Goal: Task Accomplishment & Management: Manage account settings

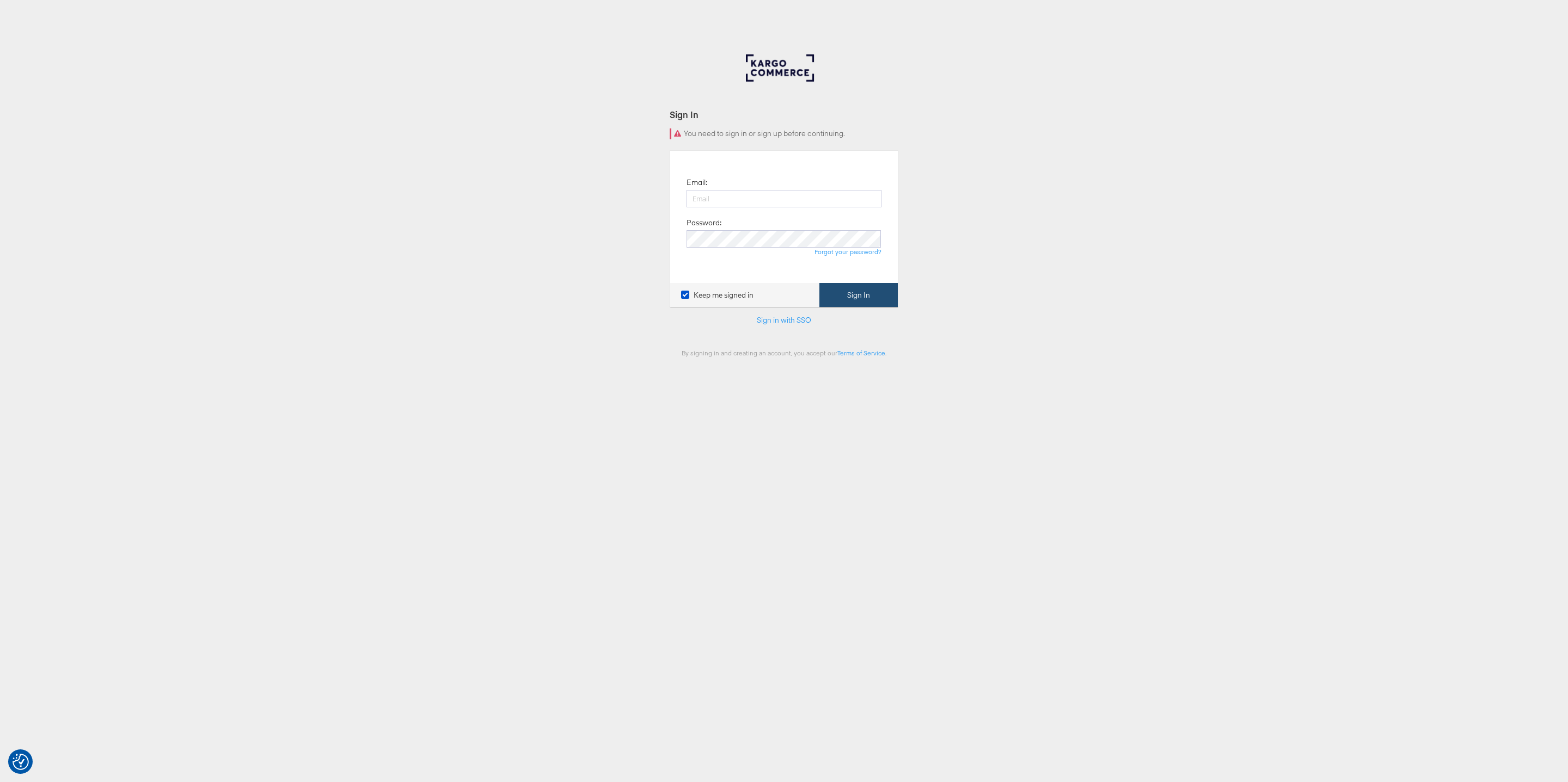
type input "zane.ruttenberg@kargo.com"
click at [862, 299] on button "Sign In" at bounding box center [858, 295] width 78 height 24
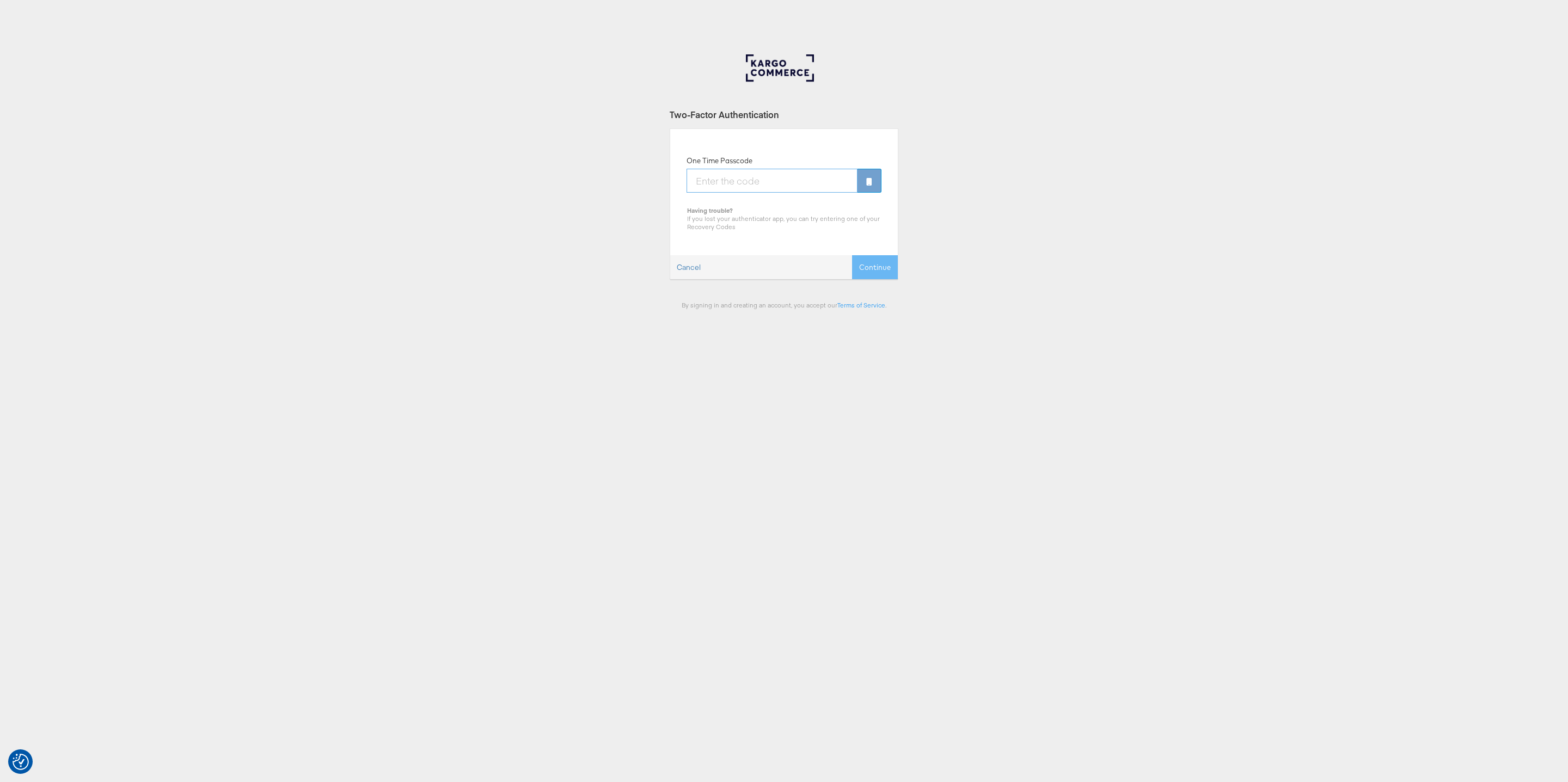
click at [700, 186] on input "One Time Passcode" at bounding box center [772, 181] width 171 height 24
type input "974515"
click at [852, 255] on button "Continue" at bounding box center [874, 267] width 46 height 24
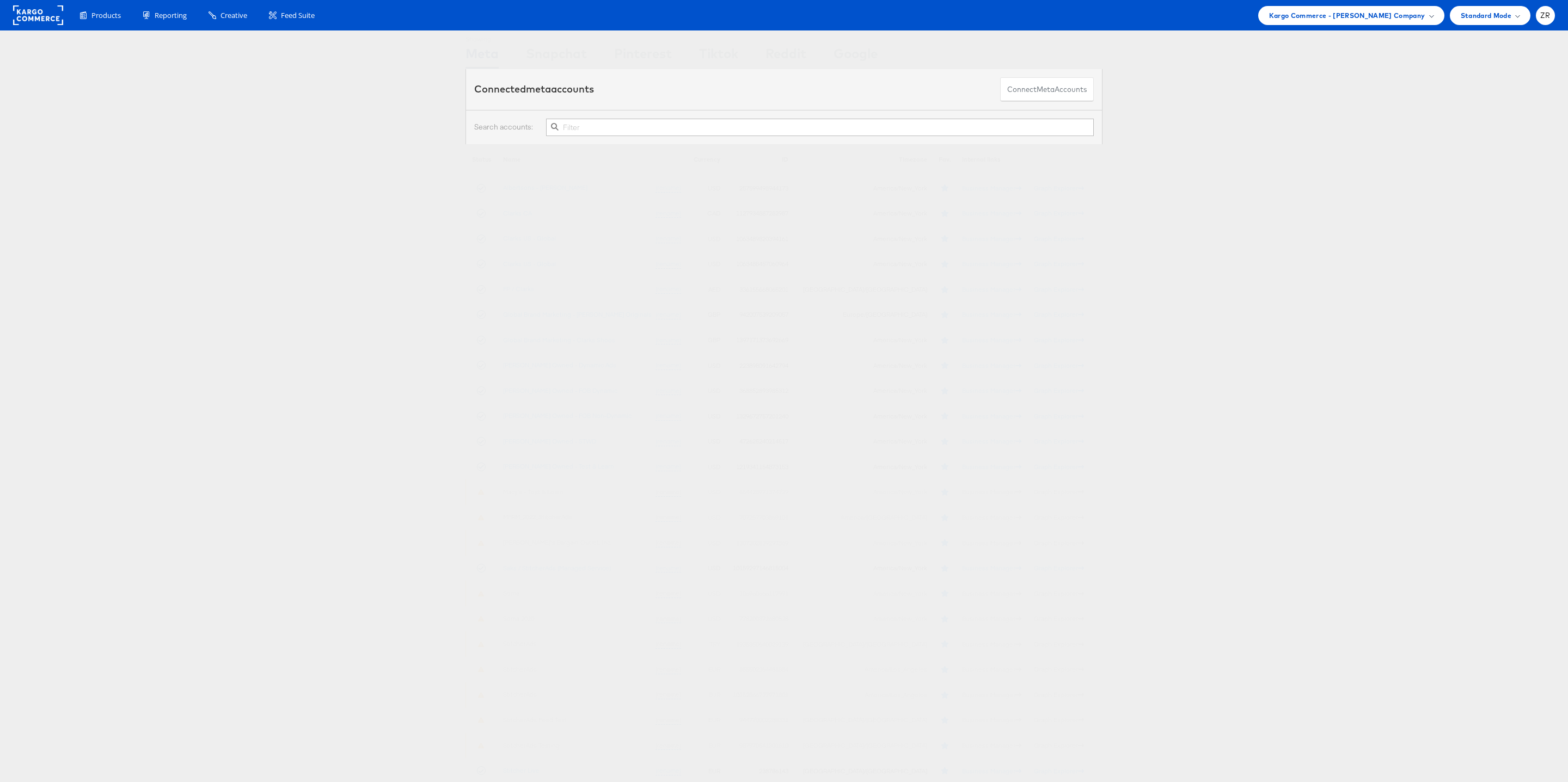
click at [1383, 31] on div "Showing Meta Showing Snapchat Showing Pinterest Showing Tiktok Showing Reddit S…" at bounding box center [784, 50] width 1568 height 39
click at [1384, 6] on div "Kargo Commerce - Zane Ruttenberg Company" at bounding box center [1352, 15] width 186 height 20
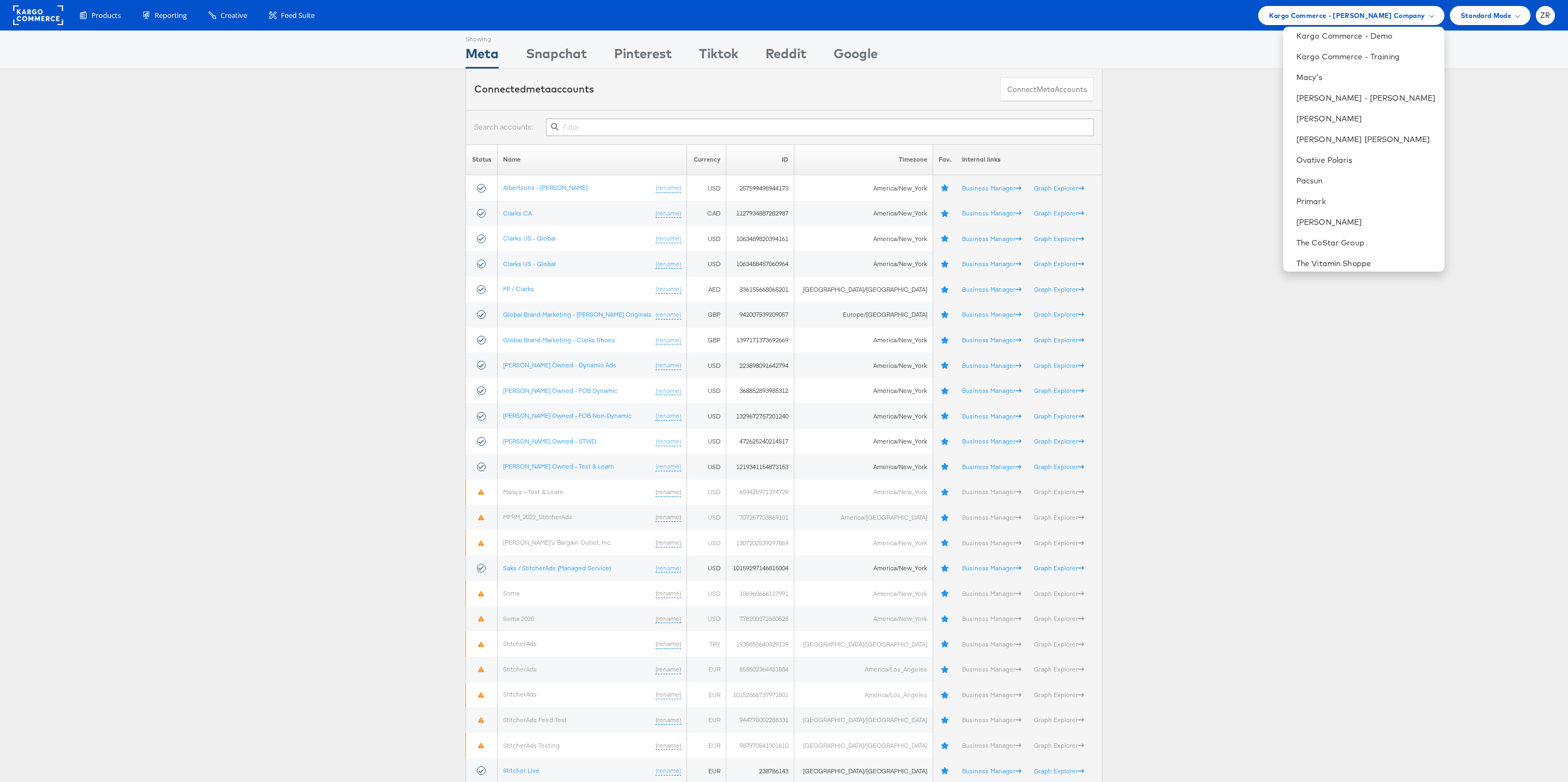
scroll to position [327, 0]
click at [1354, 106] on link "Mason - Alexis Bittar" at bounding box center [1366, 106] width 139 height 11
